Goal: Transaction & Acquisition: Purchase product/service

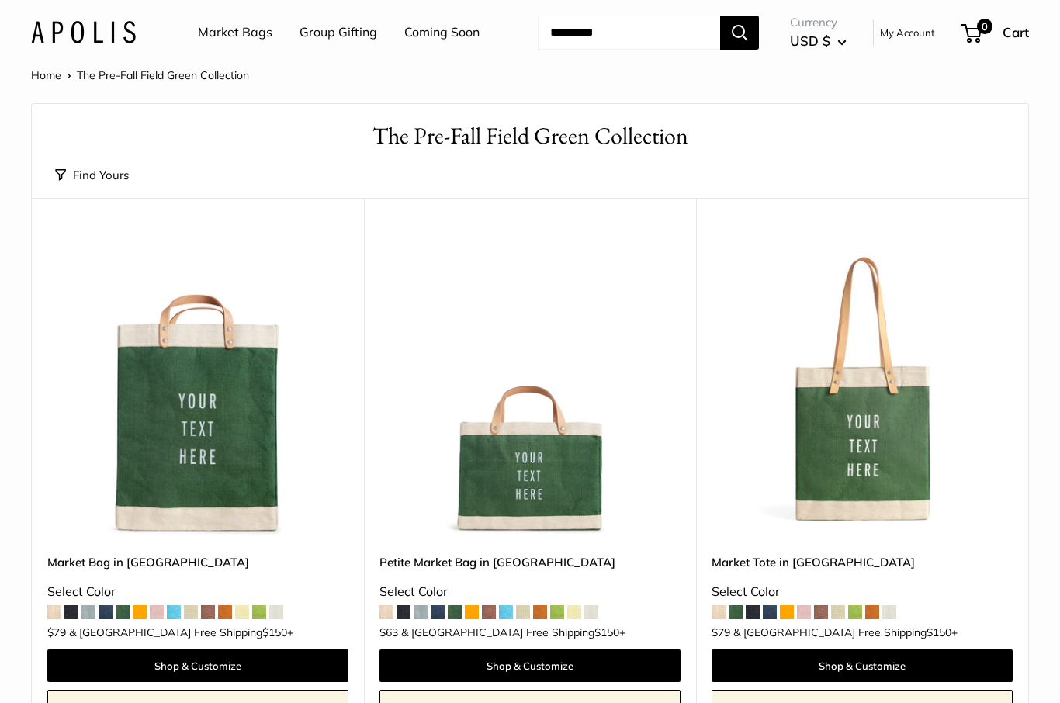
click at [511, 470] on img at bounding box center [529, 387] width 301 height 301
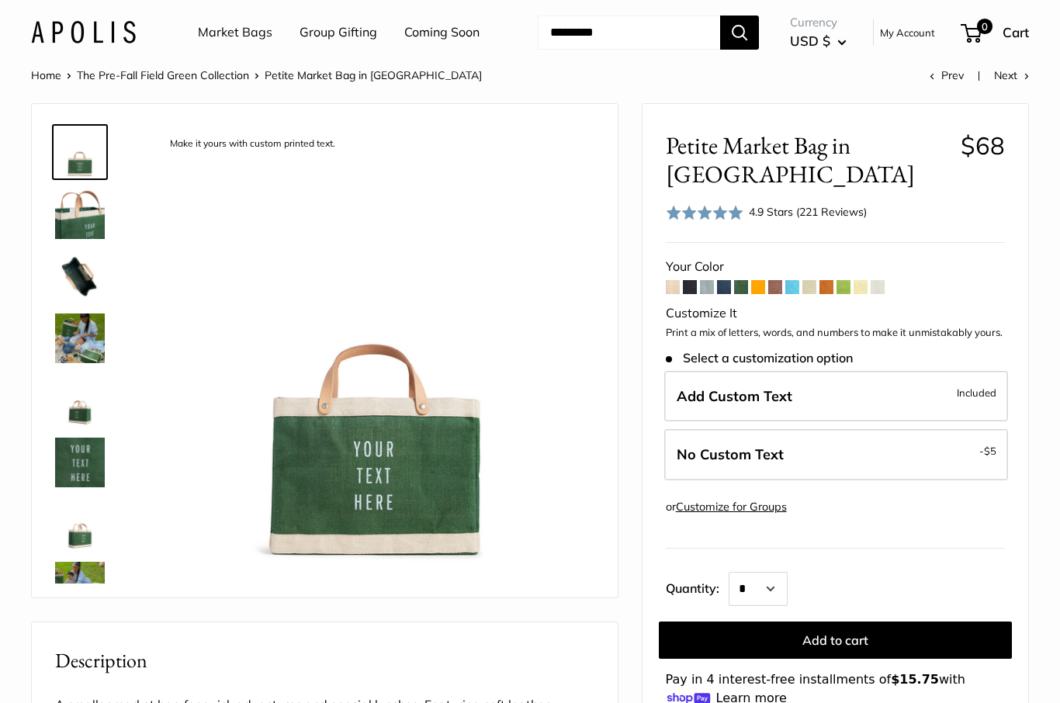
click at [705, 289] on span at bounding box center [707, 287] width 14 height 14
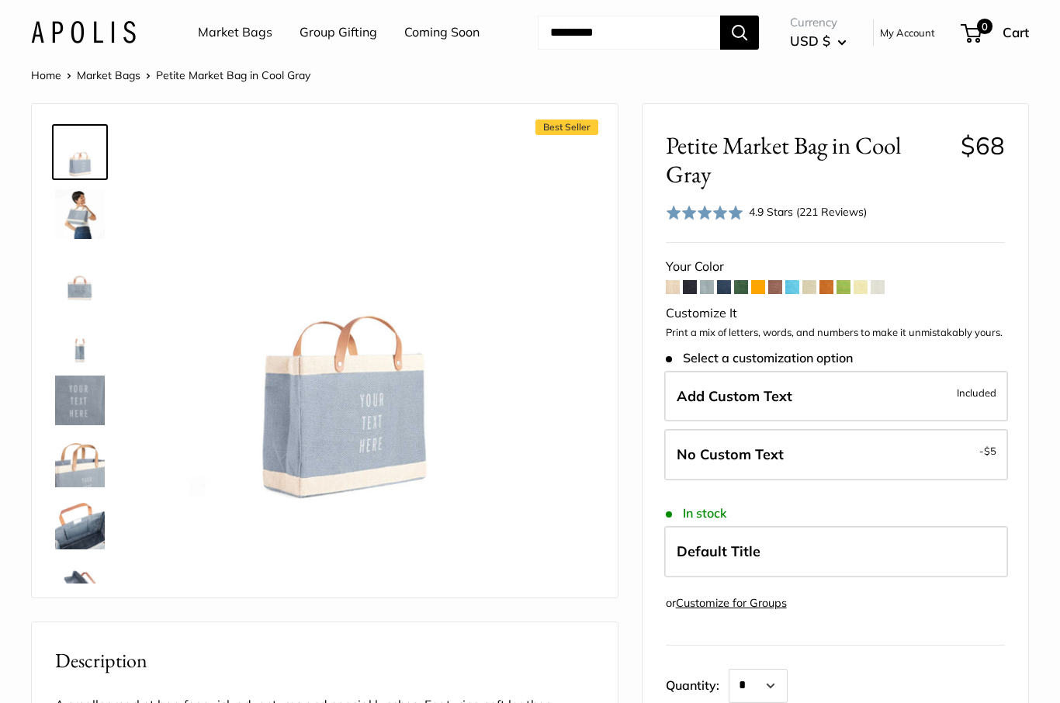
click at [707, 380] on label "Add Custom Text Included" at bounding box center [836, 396] width 344 height 51
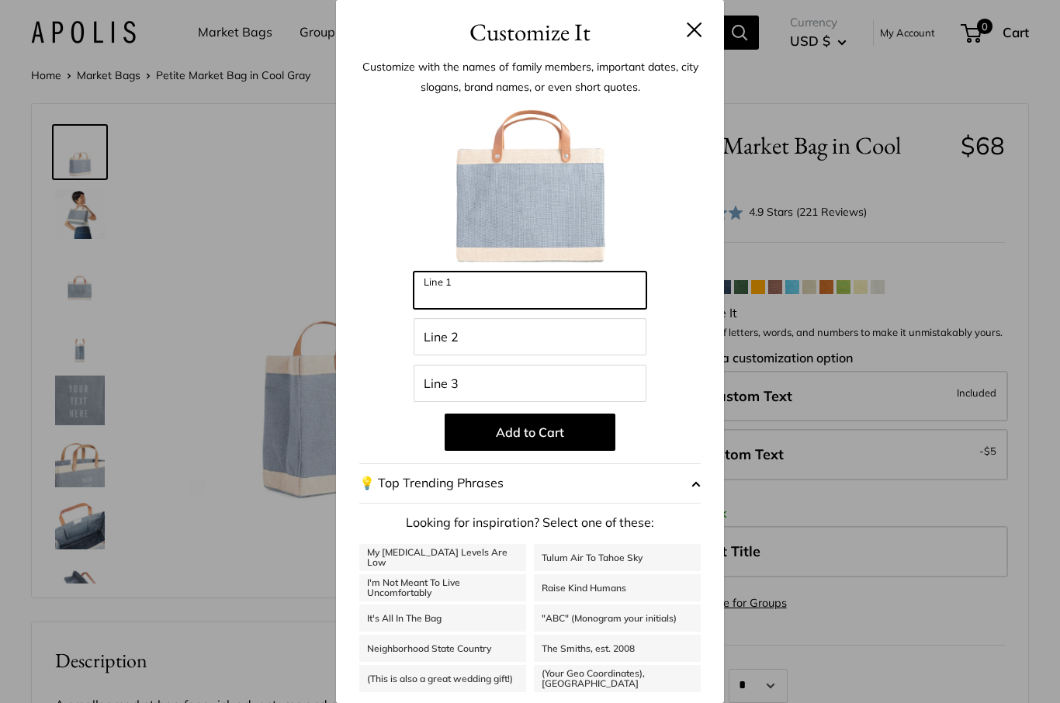
click at [426, 298] on input "Line 1" at bounding box center [529, 289] width 233 height 37
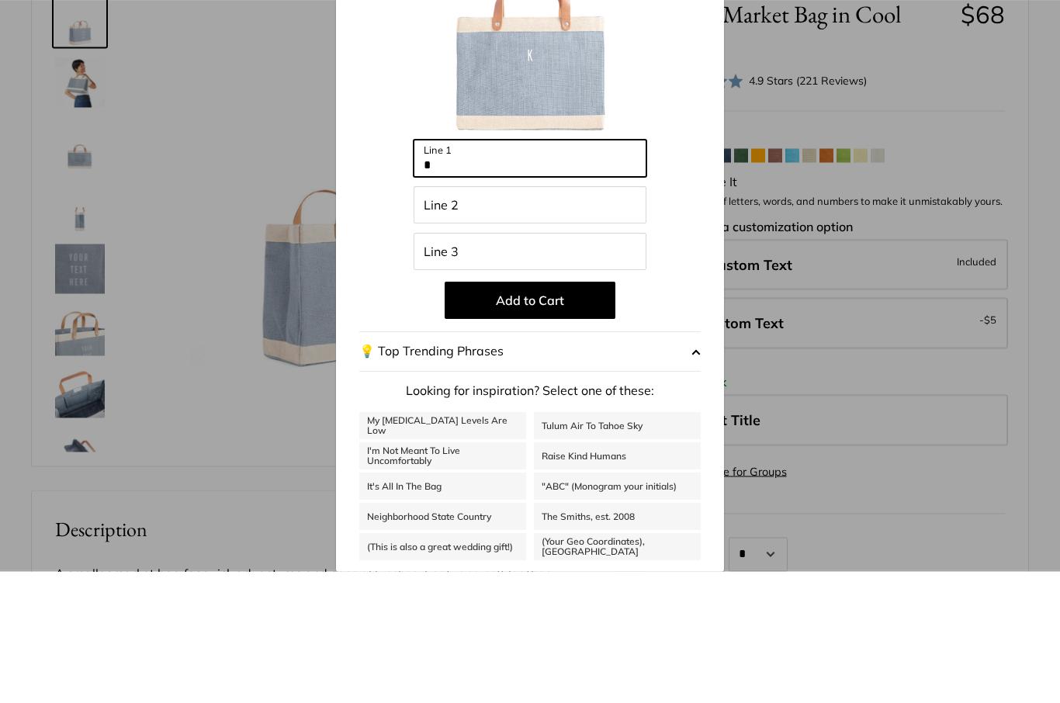
type input "*"
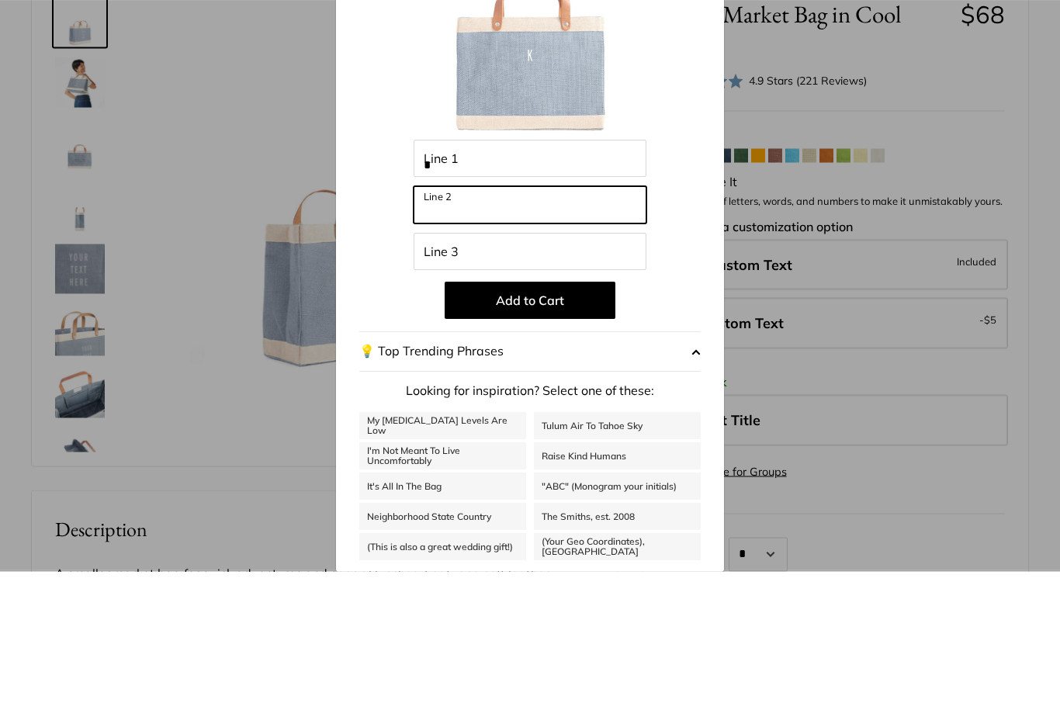
click at [438, 318] on input "Line 2" at bounding box center [529, 336] width 233 height 37
type input "*"
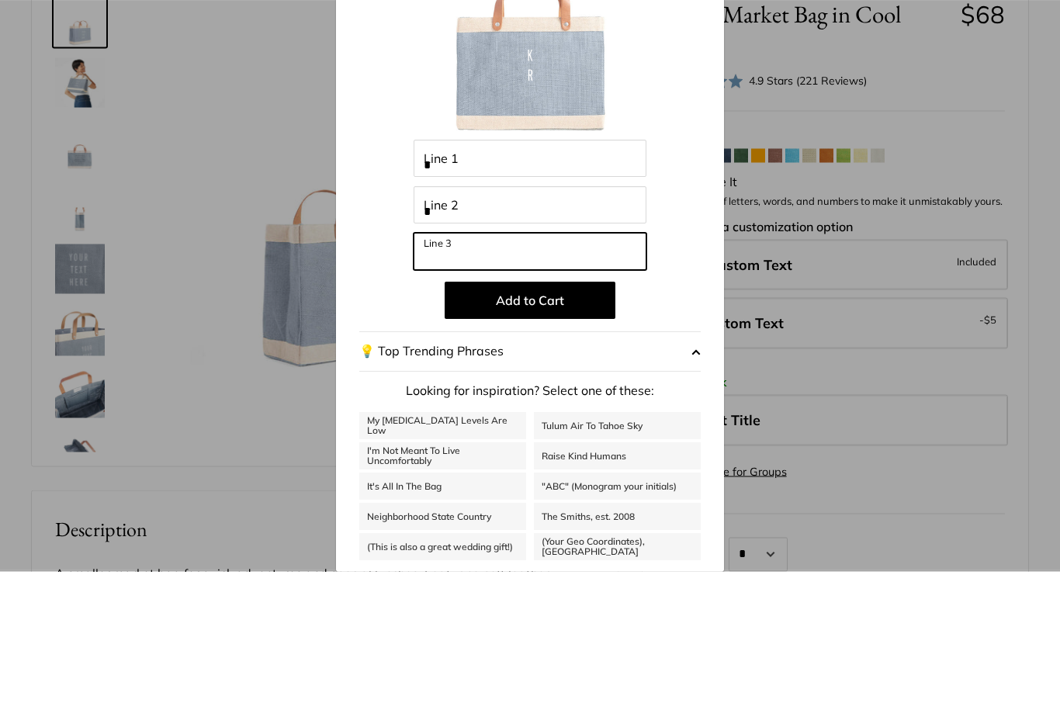
click at [431, 365] on input "Line 3" at bounding box center [529, 383] width 233 height 37
type input "*"
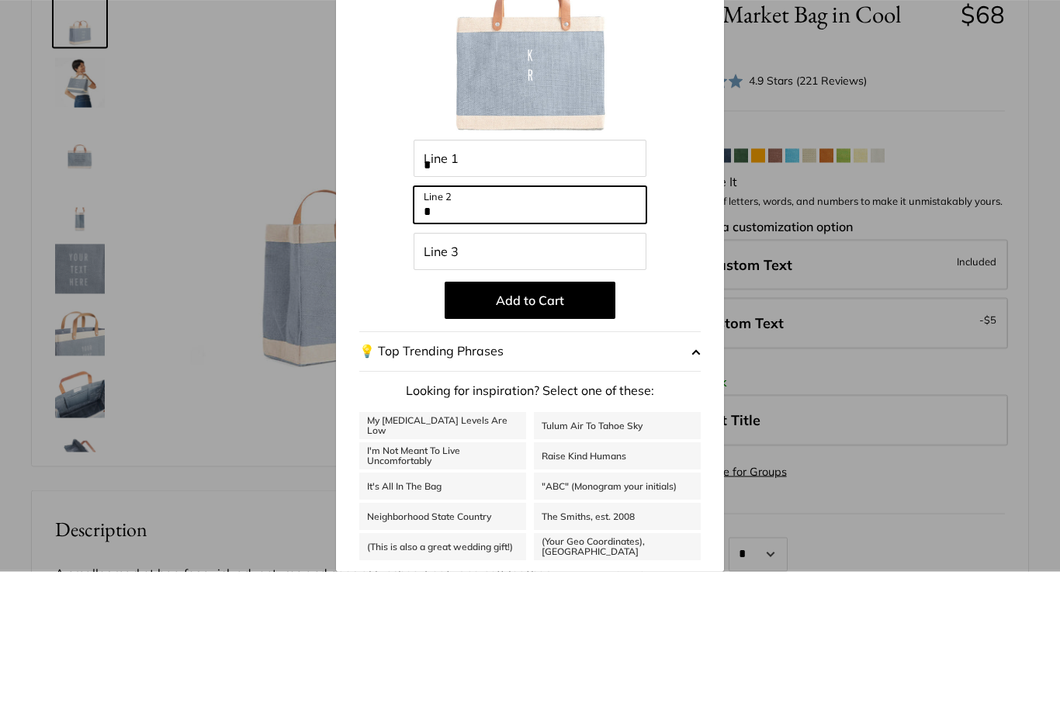
click at [445, 318] on input "*" at bounding box center [529, 336] width 233 height 37
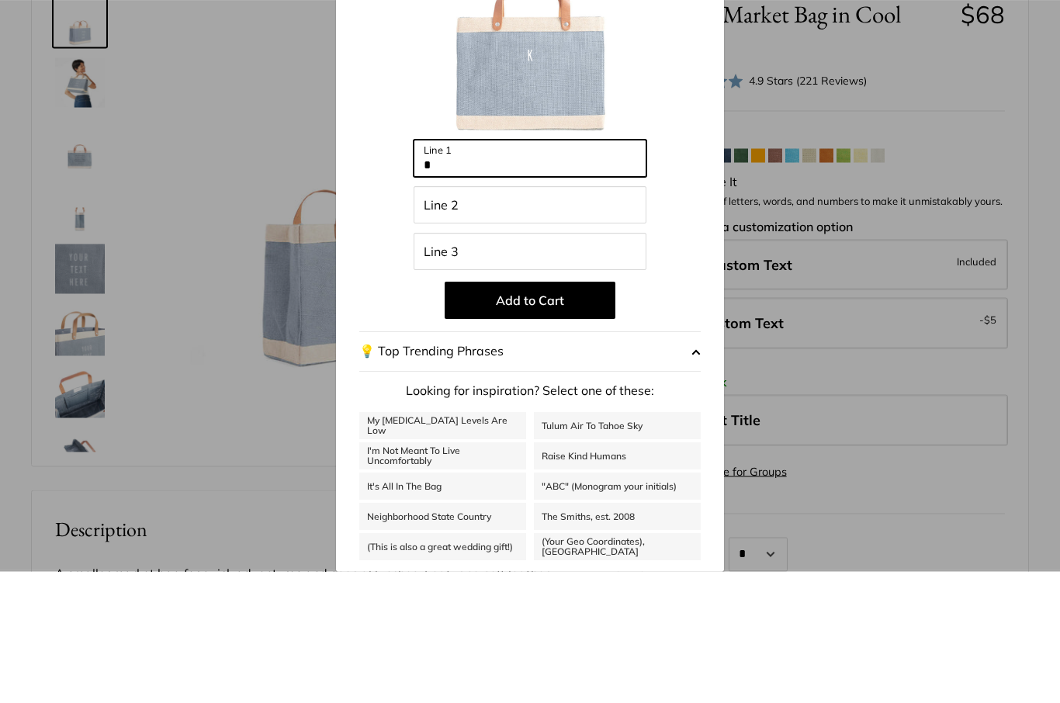
click at [448, 271] on input "*" at bounding box center [529, 289] width 233 height 37
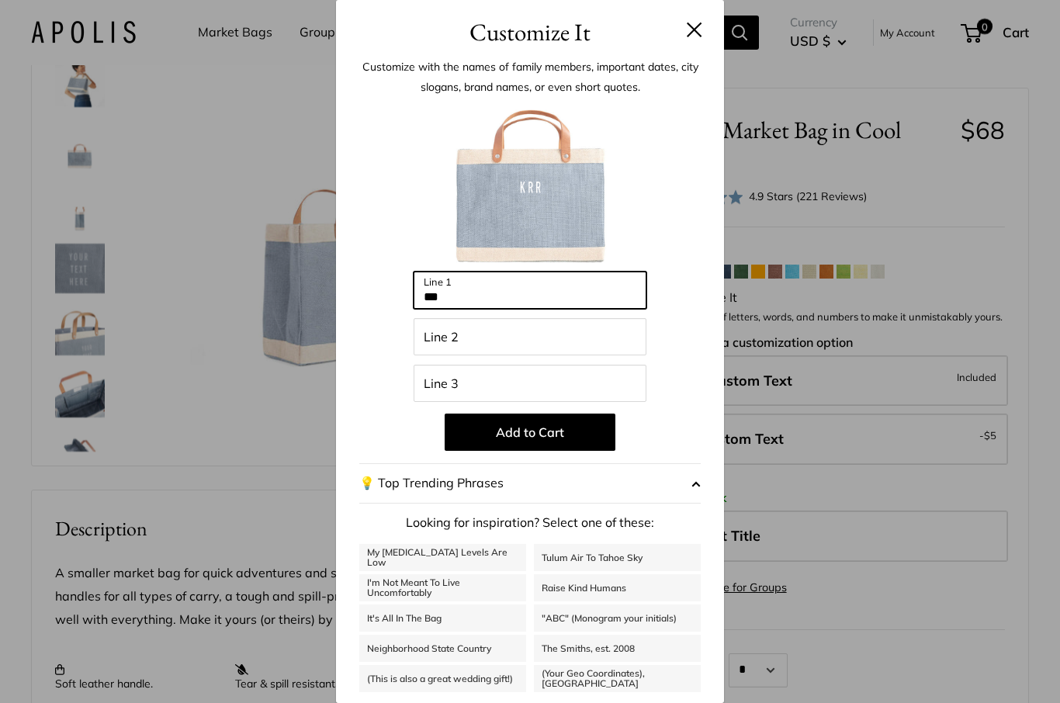
type input "***"
click at [488, 436] on button "Add to Cart" at bounding box center [529, 431] width 171 height 37
